Goal: Transaction & Acquisition: Obtain resource

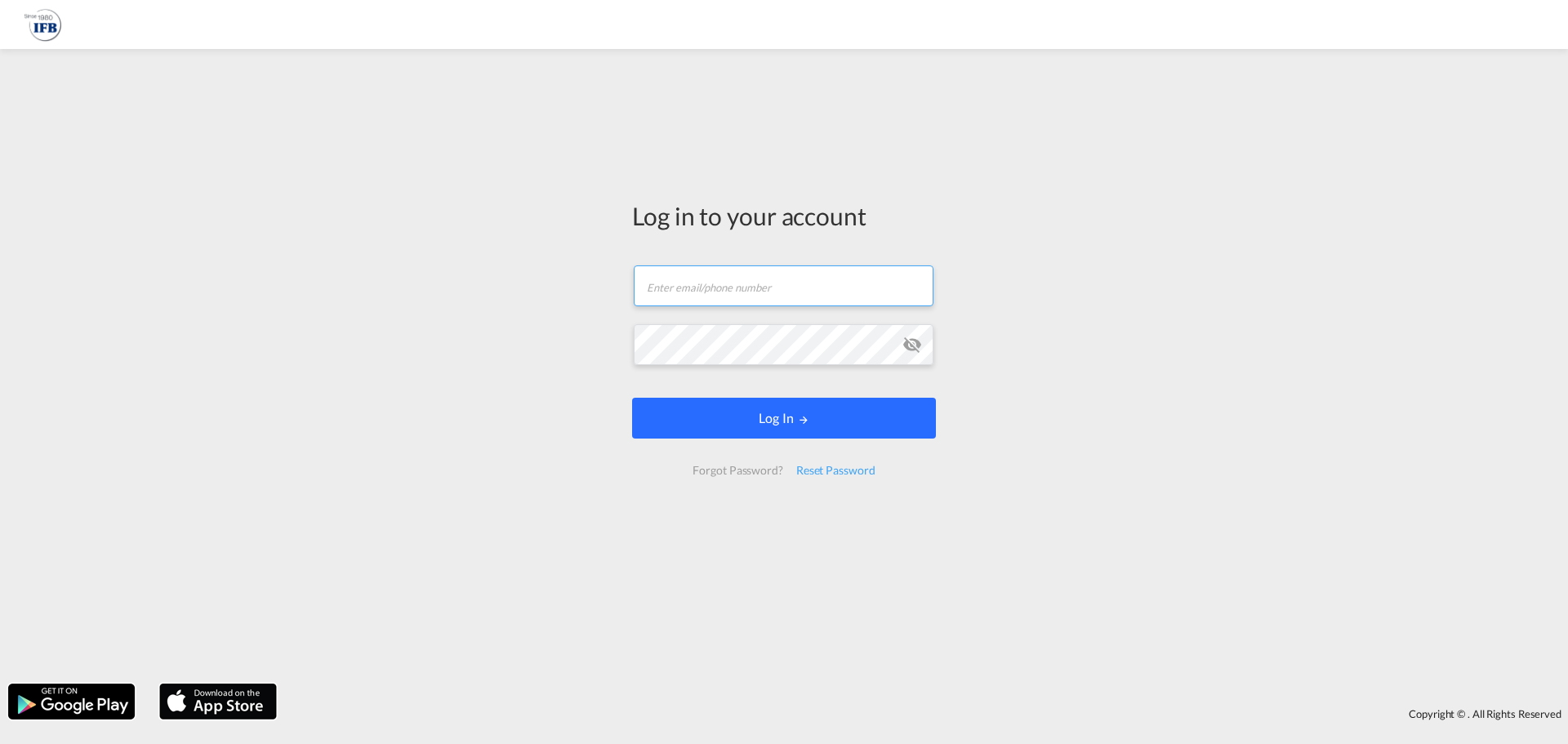
type input "[PERSON_NAME][EMAIL_ADDRESS][DOMAIN_NAME]"
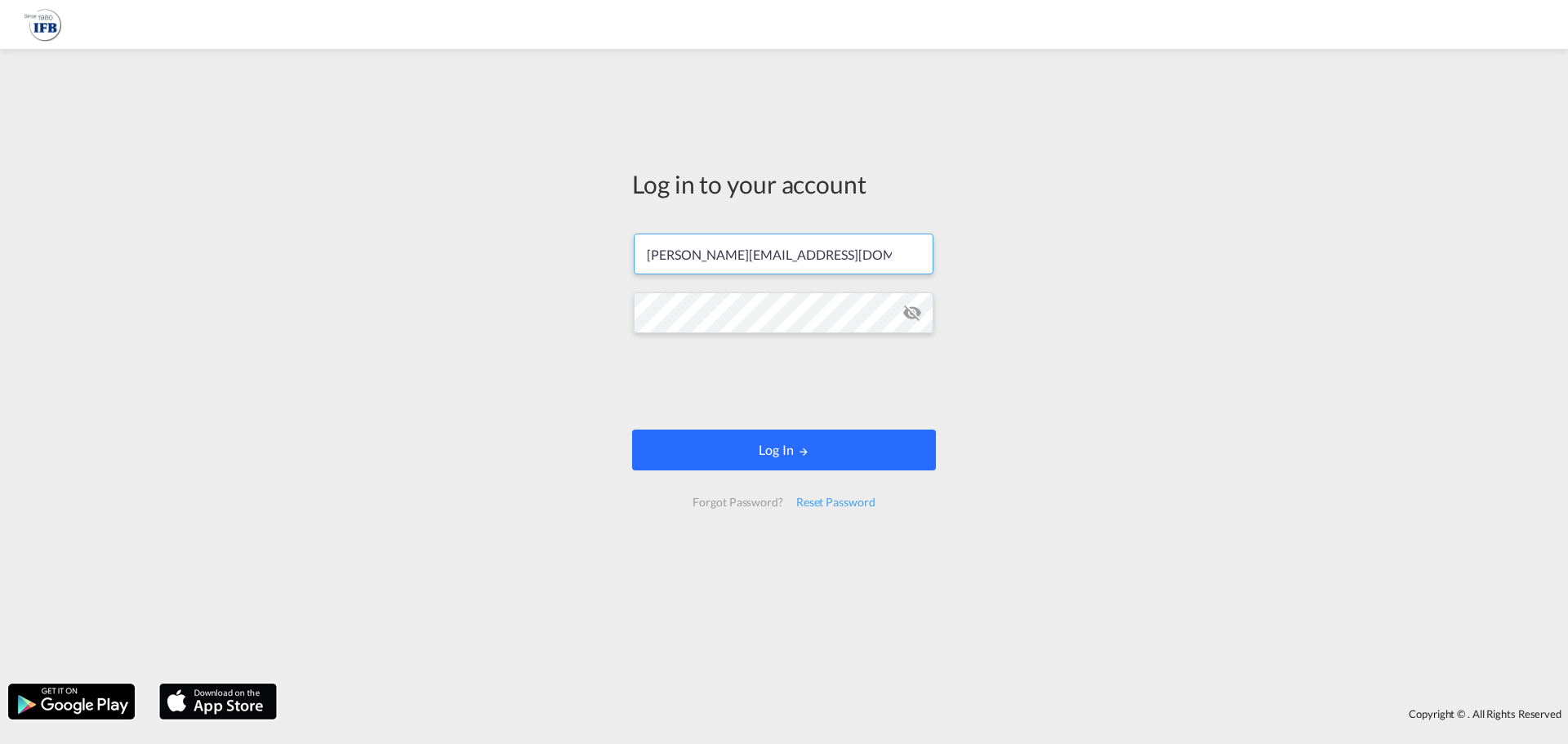
click at [775, 419] on form "d.bunel@france-ifbgroup.net Password field is required Log In Forgot Password? …" at bounding box center [784, 370] width 304 height 307
click at [914, 309] on md-icon "icon-eye-off" at bounding box center [911, 313] width 19 height 19
click at [838, 258] on input "[PERSON_NAME][EMAIL_ADDRESS][DOMAIN_NAME]" at bounding box center [783, 253] width 299 height 41
click at [1063, 323] on div "Log in to your account d.bunel@france-ifbgroup.net Log In Forgot Password? Rese…" at bounding box center [784, 366] width 1568 height 618
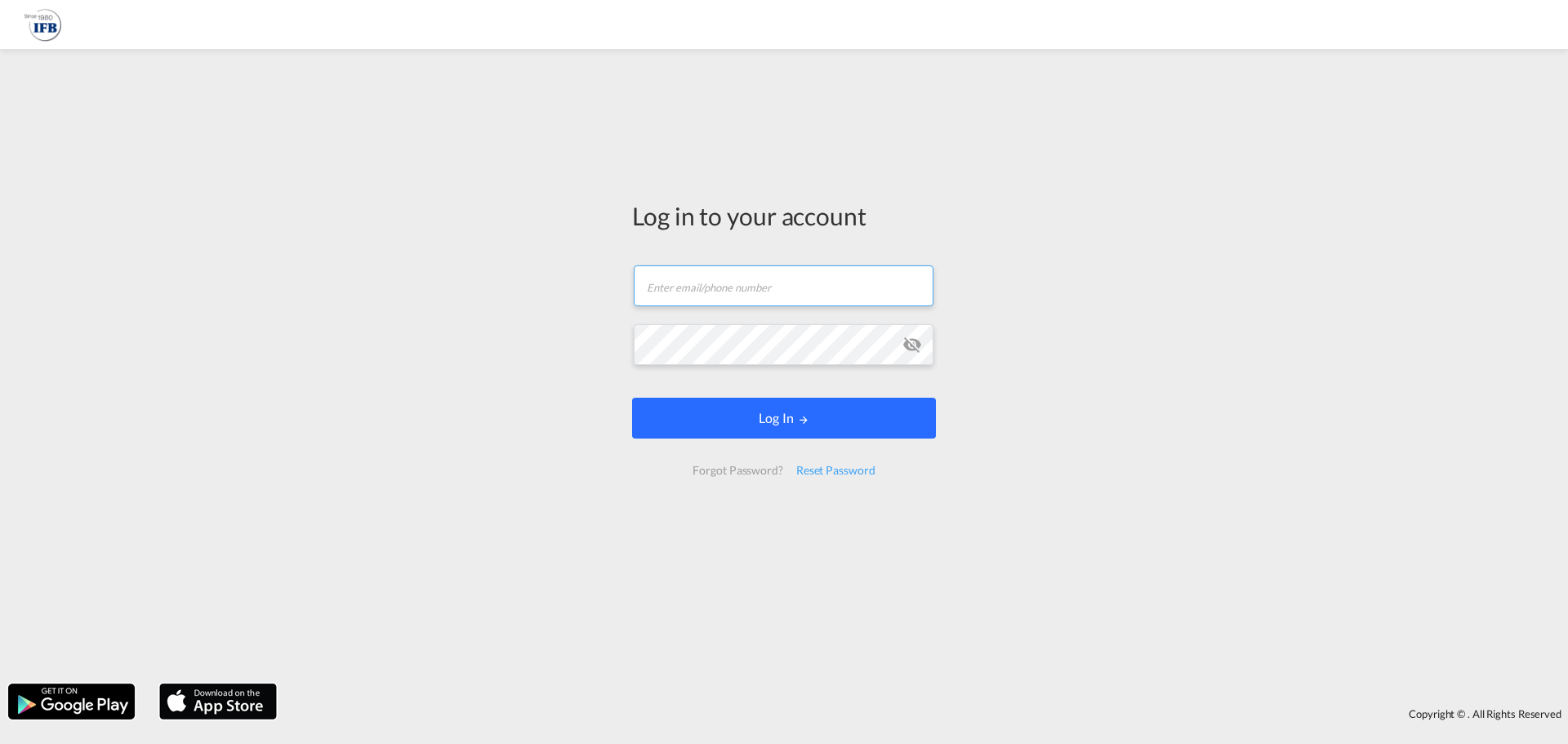
type input "[PERSON_NAME][EMAIL_ADDRESS][DOMAIN_NAME]"
click at [777, 431] on button "Log In" at bounding box center [784, 417] width 304 height 41
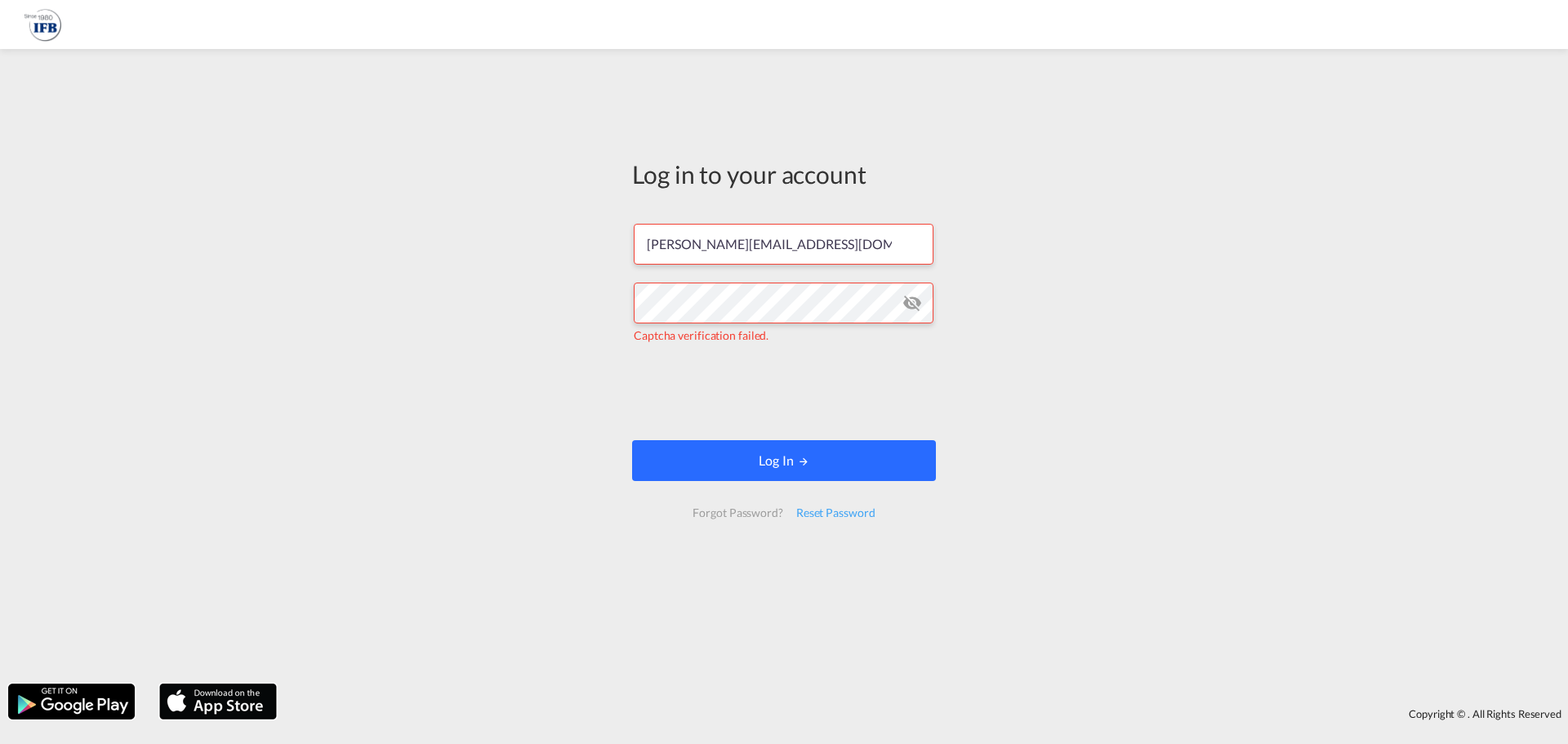
click at [699, 439] on form "[PERSON_NAME][EMAIL_ADDRESS][DOMAIN_NAME] Captcha verification failed. Log In F…" at bounding box center [784, 370] width 304 height 326
drag, startPoint x: 696, startPoint y: 453, endPoint x: 767, endPoint y: 423, distance: 77.1
click at [695, 453] on button "Log In" at bounding box center [784, 460] width 304 height 41
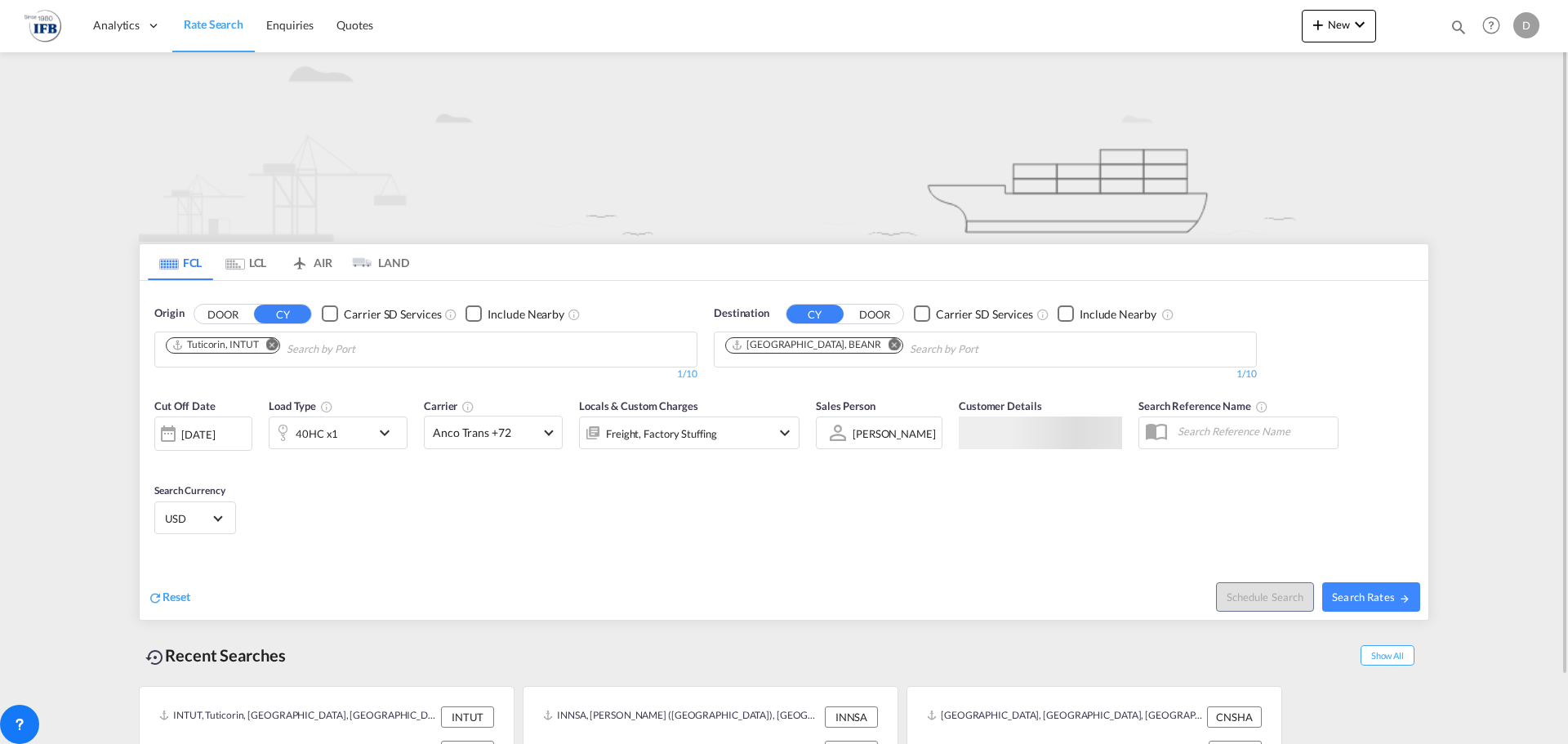
click at [272, 344] on md-icon "Remove" at bounding box center [272, 344] width 12 height 12
click at [272, 354] on input "Chips input." at bounding box center [244, 349] width 155 height 26
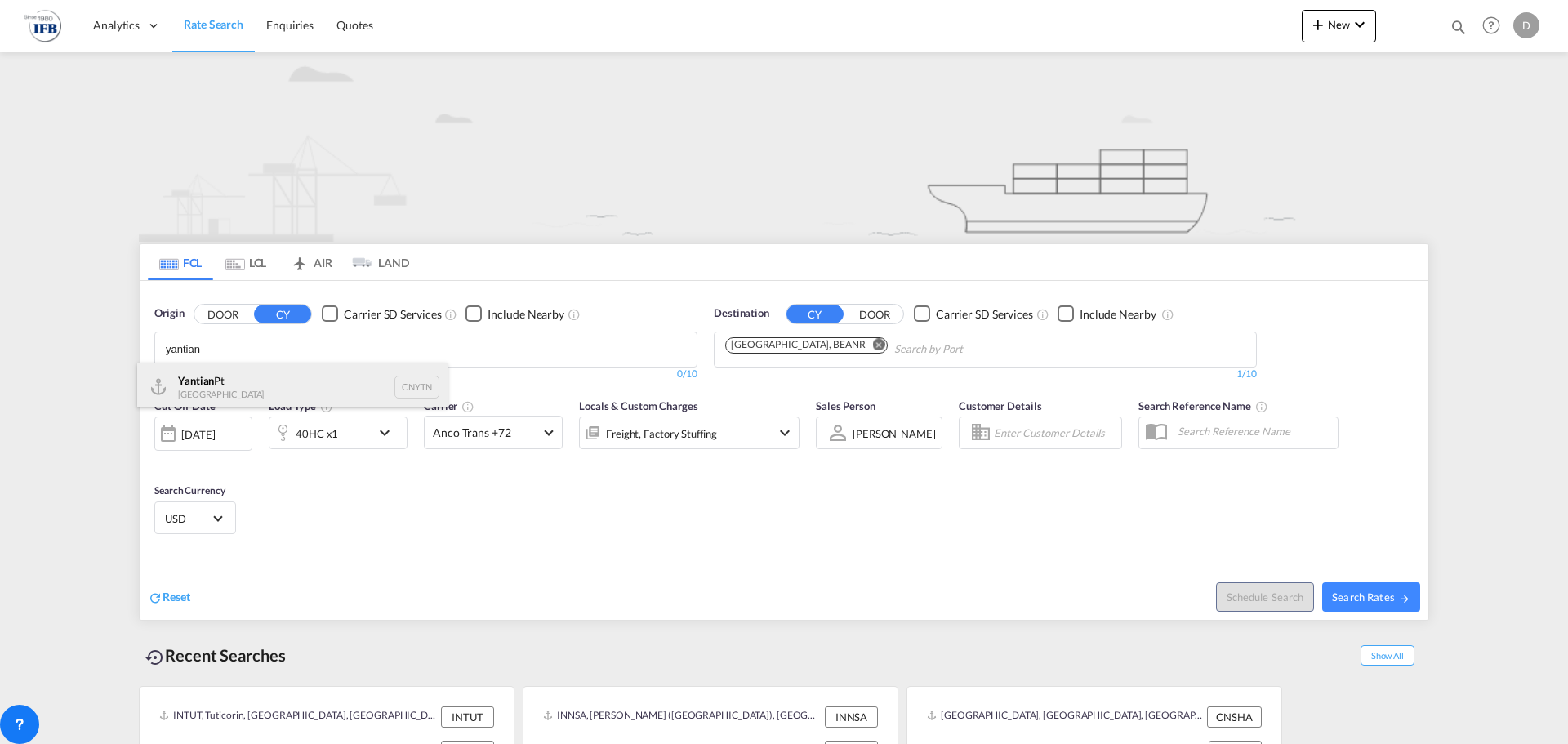
type input "yantian"
drag, startPoint x: 223, startPoint y: 383, endPoint x: 989, endPoint y: 385, distance: 766.0
click at [224, 383] on div "Yantian Pt China CNYTN" at bounding box center [292, 387] width 310 height 49
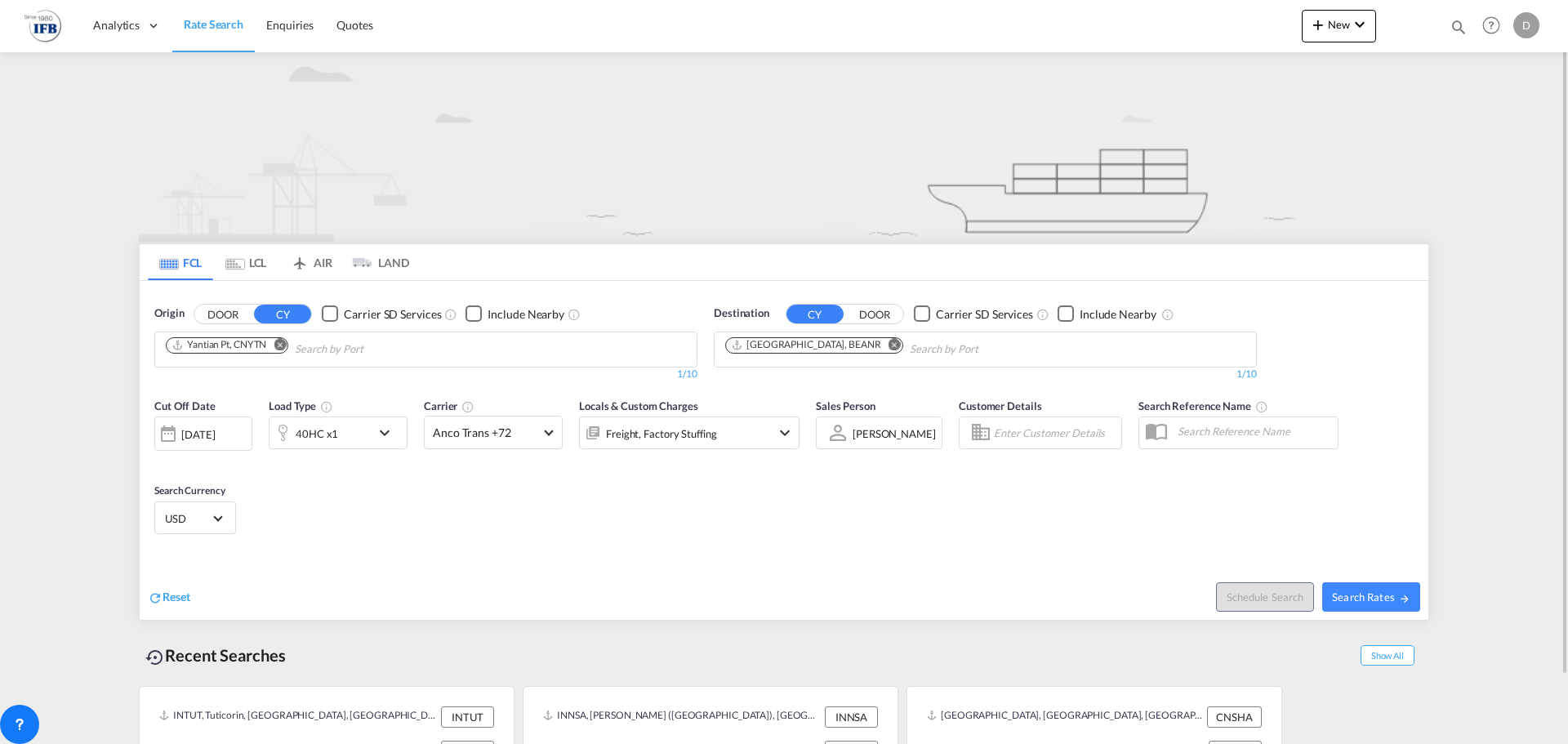
click at [889, 345] on md-icon "Remove" at bounding box center [895, 344] width 12 height 12
click at [849, 346] on input "Chips input." at bounding box center [802, 349] width 155 height 26
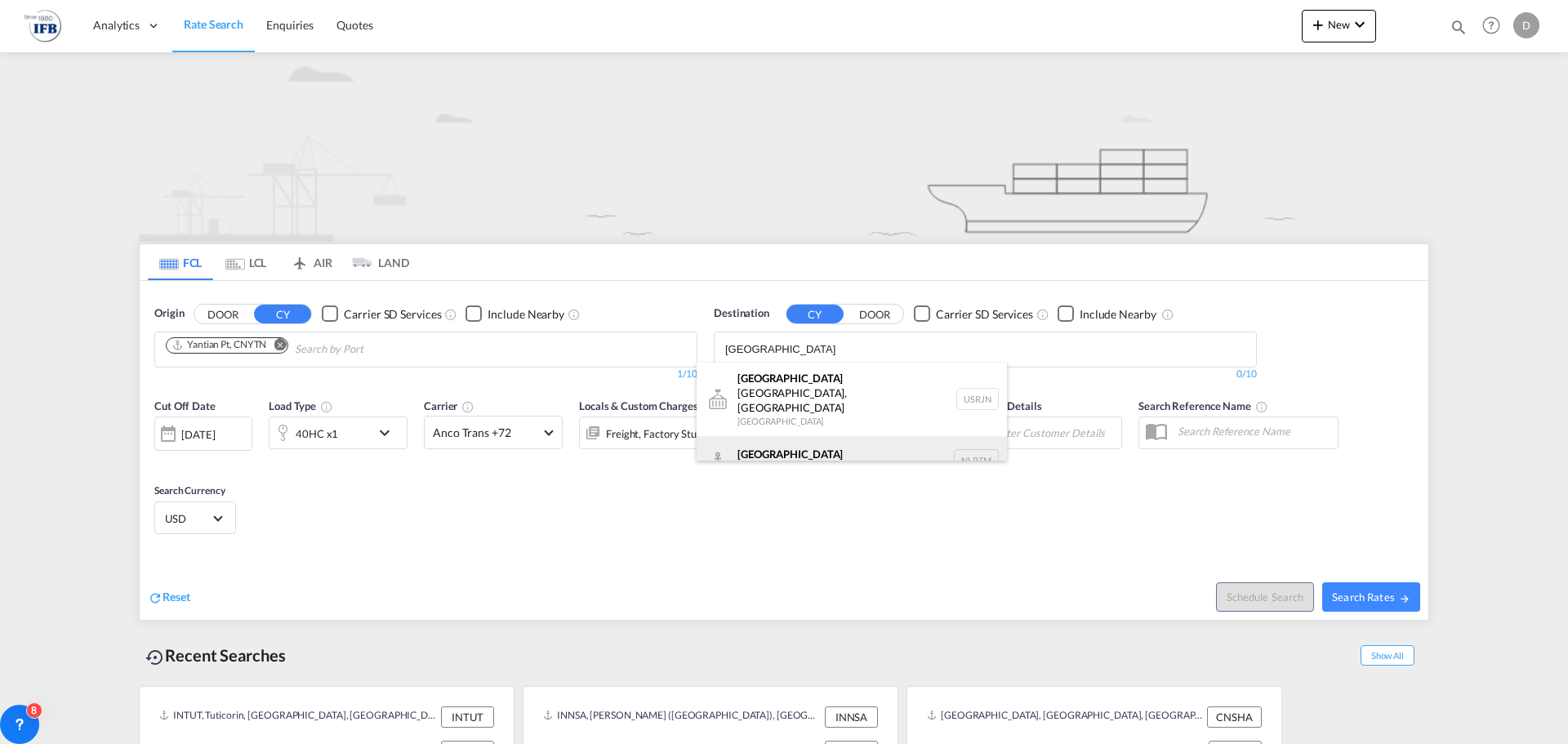
type input "[GEOGRAPHIC_DATA]"
click at [791, 436] on div "[GEOGRAPHIC_DATA] [GEOGRAPHIC_DATA] NLRTM" at bounding box center [851, 460] width 310 height 49
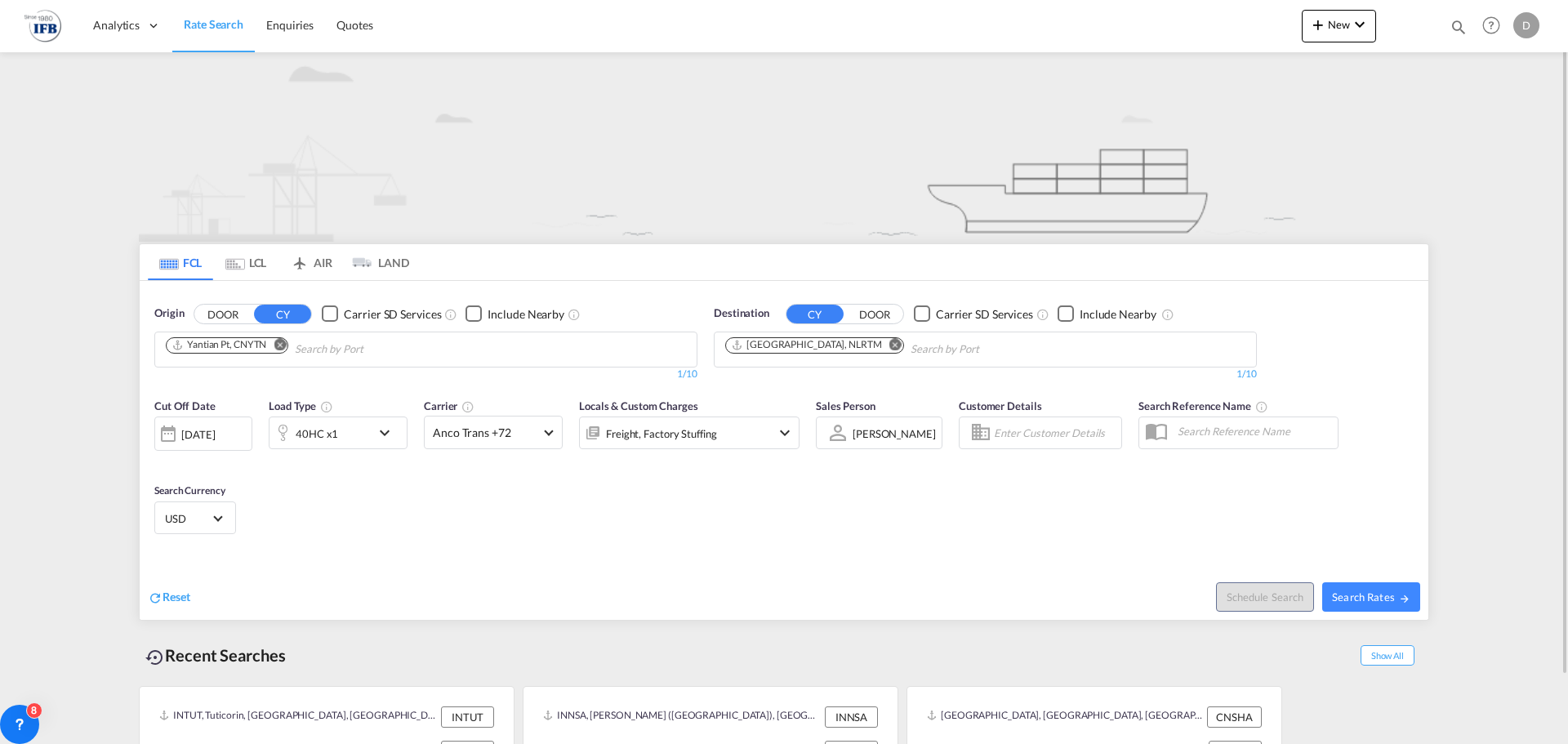
click at [386, 436] on md-icon "icon-chevron-down" at bounding box center [389, 432] width 28 height 19
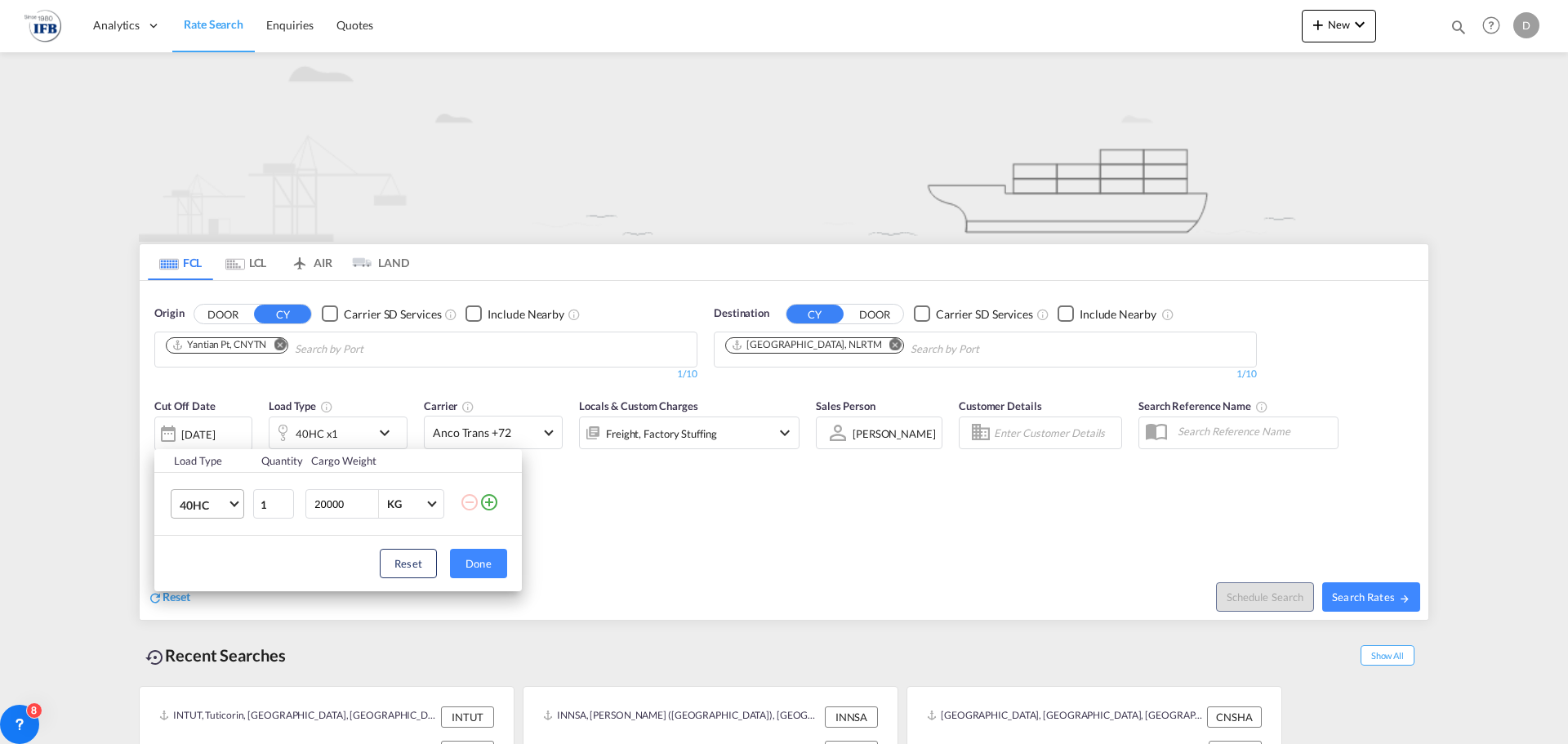
click at [233, 506] on span "Choose: \a40HC" at bounding box center [234, 502] width 9 height 9
click at [205, 427] on div "20GP" at bounding box center [194, 426] width 29 height 17
click at [486, 568] on button "Done" at bounding box center [478, 563] width 57 height 30
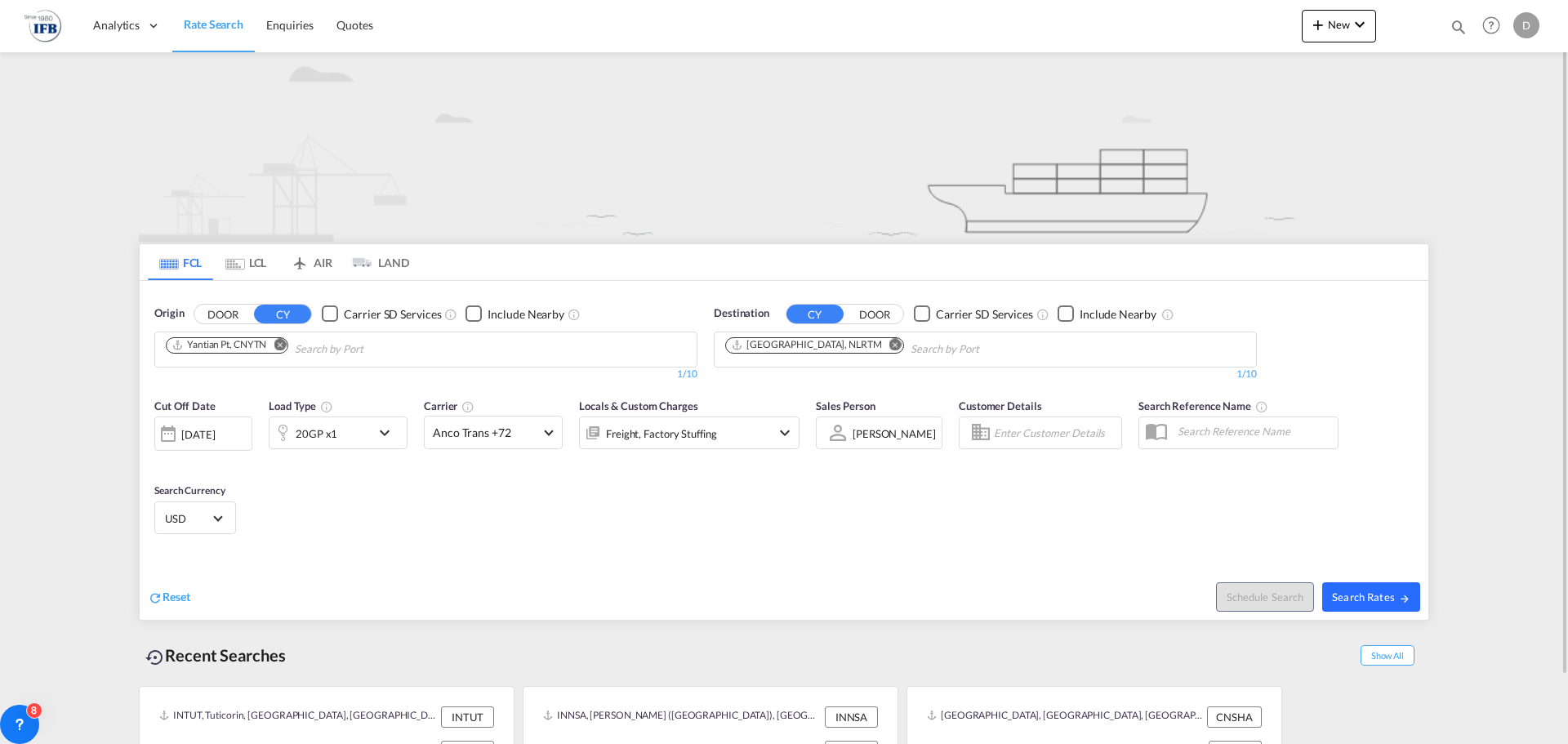
click at [1368, 589] on button "Search Rates" at bounding box center [1371, 597] width 98 height 30
type input "CNYTN to NLRTM / [DATE]"
